Goal: Task Accomplishment & Management: Manage account settings

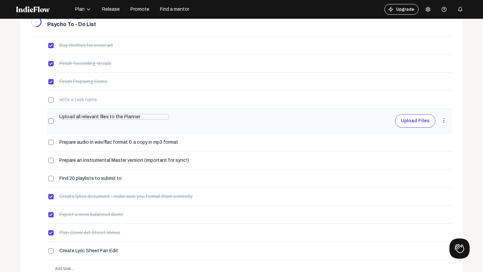
scroll to position [197, 0]
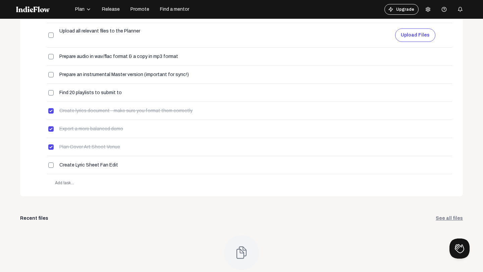
click at [61, 192] on div "Due [DATE] • 6/12 Psycho To - Do List add more_vert [DATE] arrow_downward_ios B…" at bounding box center [241, 60] width 442 height 271
click at [61, 183] on span "Add task..." at bounding box center [64, 183] width 19 height 5
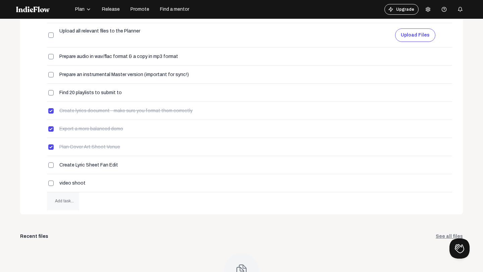
type input "video shoot"
click at [63, 194] on span "Add task..." at bounding box center [63, 201] width 32 height 18
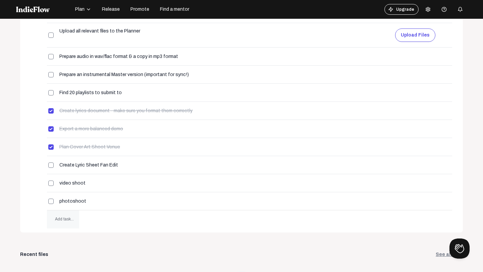
type input "photoshoot"
click at [50, 183] on input "checkbox" at bounding box center [50, 183] width 5 height 5
checkbox input "true"
click at [50, 199] on input "checkbox" at bounding box center [50, 201] width 5 height 5
checkbox input "true"
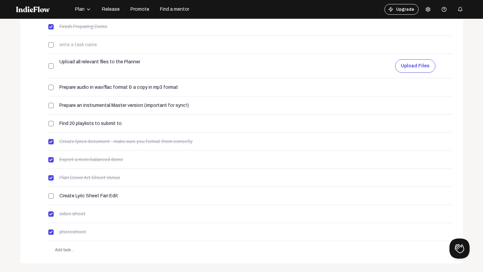
scroll to position [222, 0]
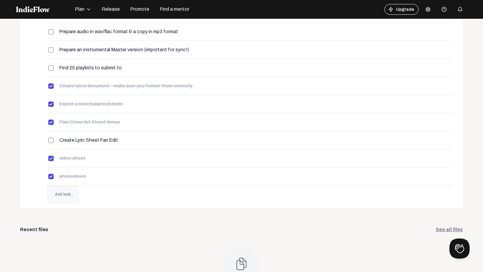
click at [67, 188] on span "Add task..." at bounding box center [63, 195] width 32 height 18
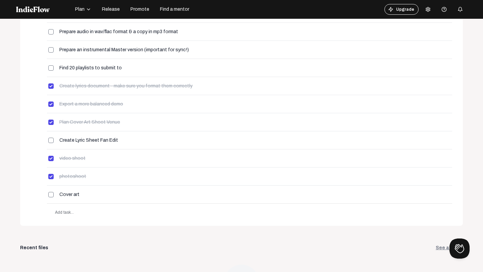
type input "Cover art"
click at [101, 228] on div "Upcoming tasks See all tasks Due [DATE] • 8/15 Psycho To - Do List add more_ver…" at bounding box center [241, 124] width 442 height 477
